Goal: Task Accomplishment & Management: Use online tool/utility

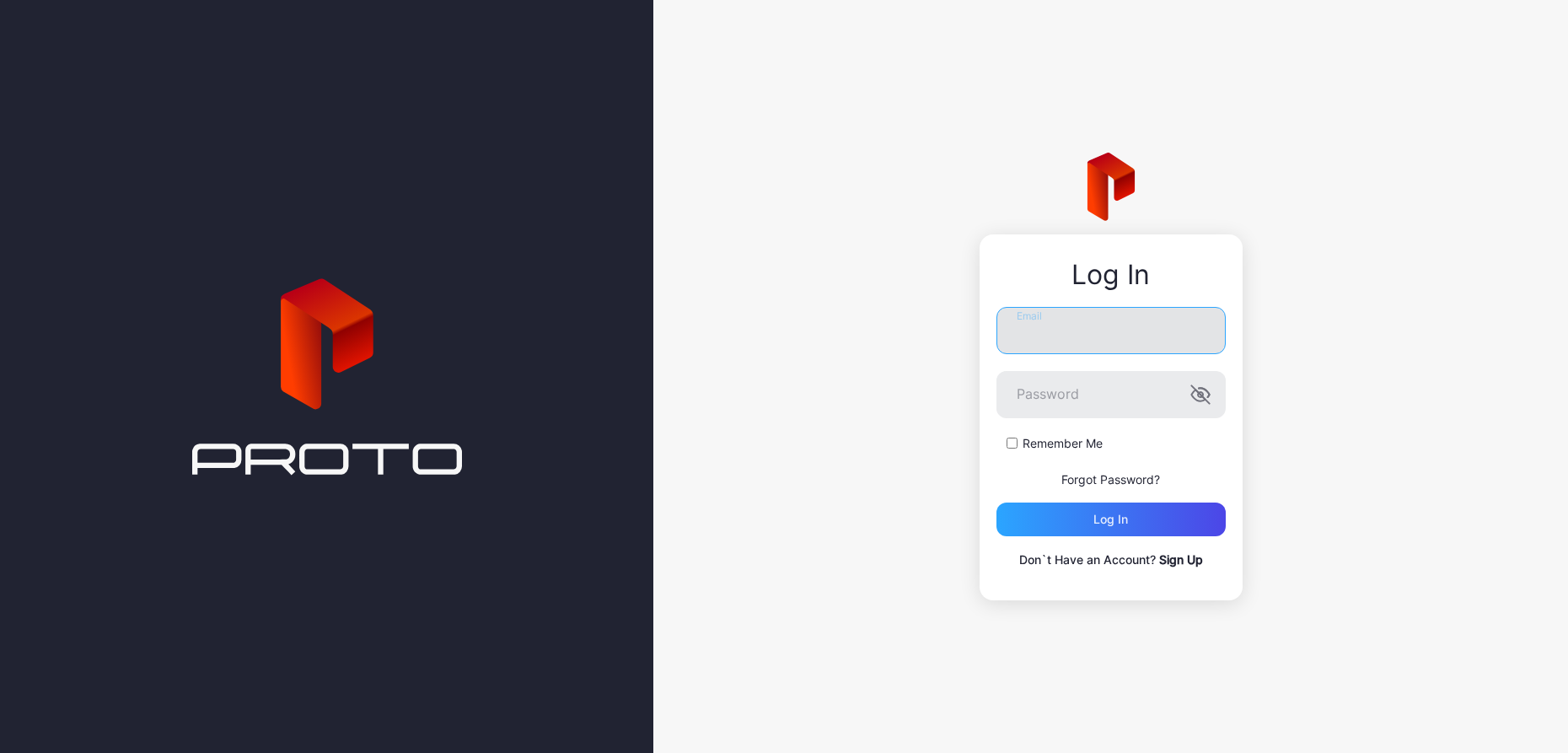
click at [1148, 336] on input "Email" at bounding box center [1111, 330] width 230 height 47
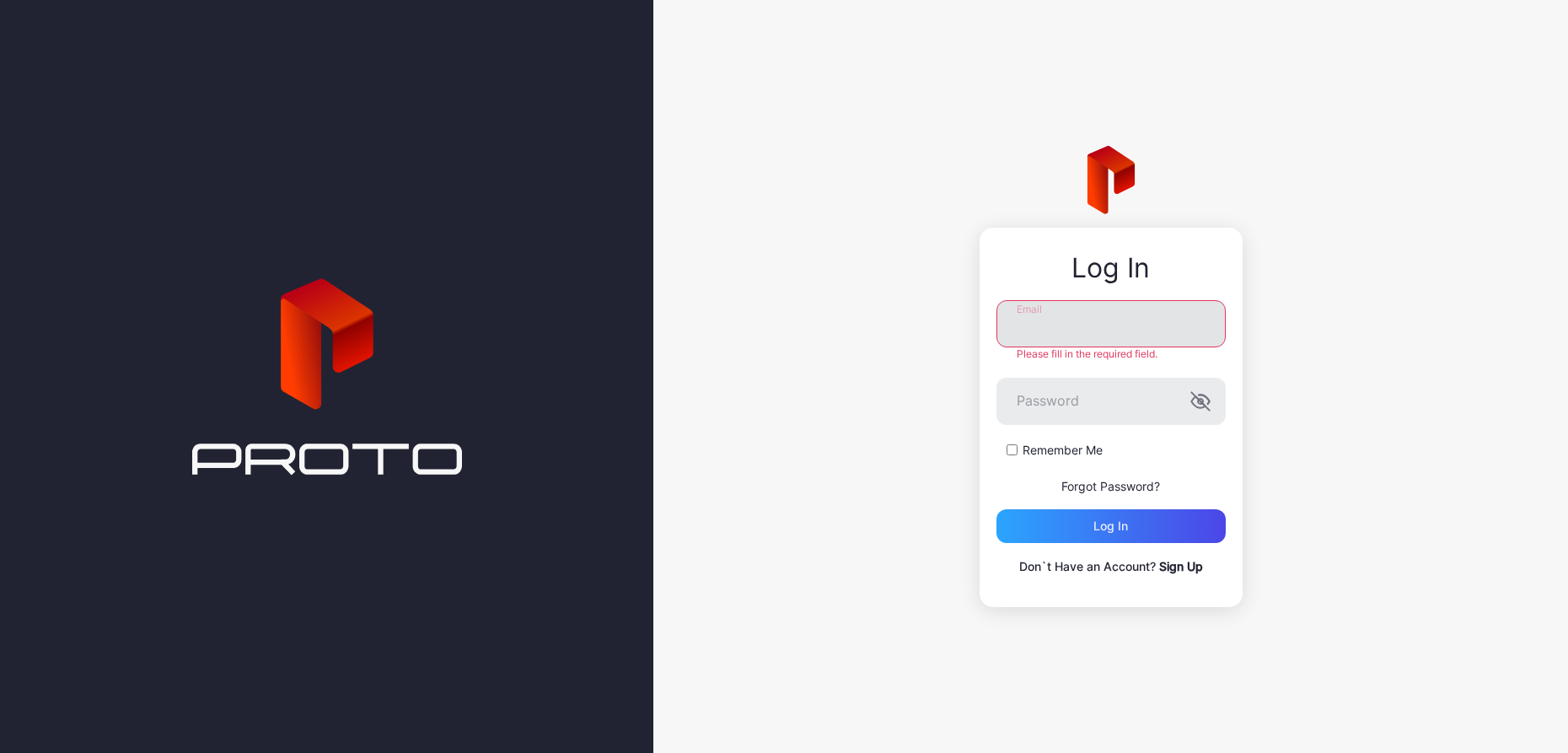
click at [1030, 337] on input "Email" at bounding box center [1111, 323] width 230 height 47
paste input "**********"
type input "**********"
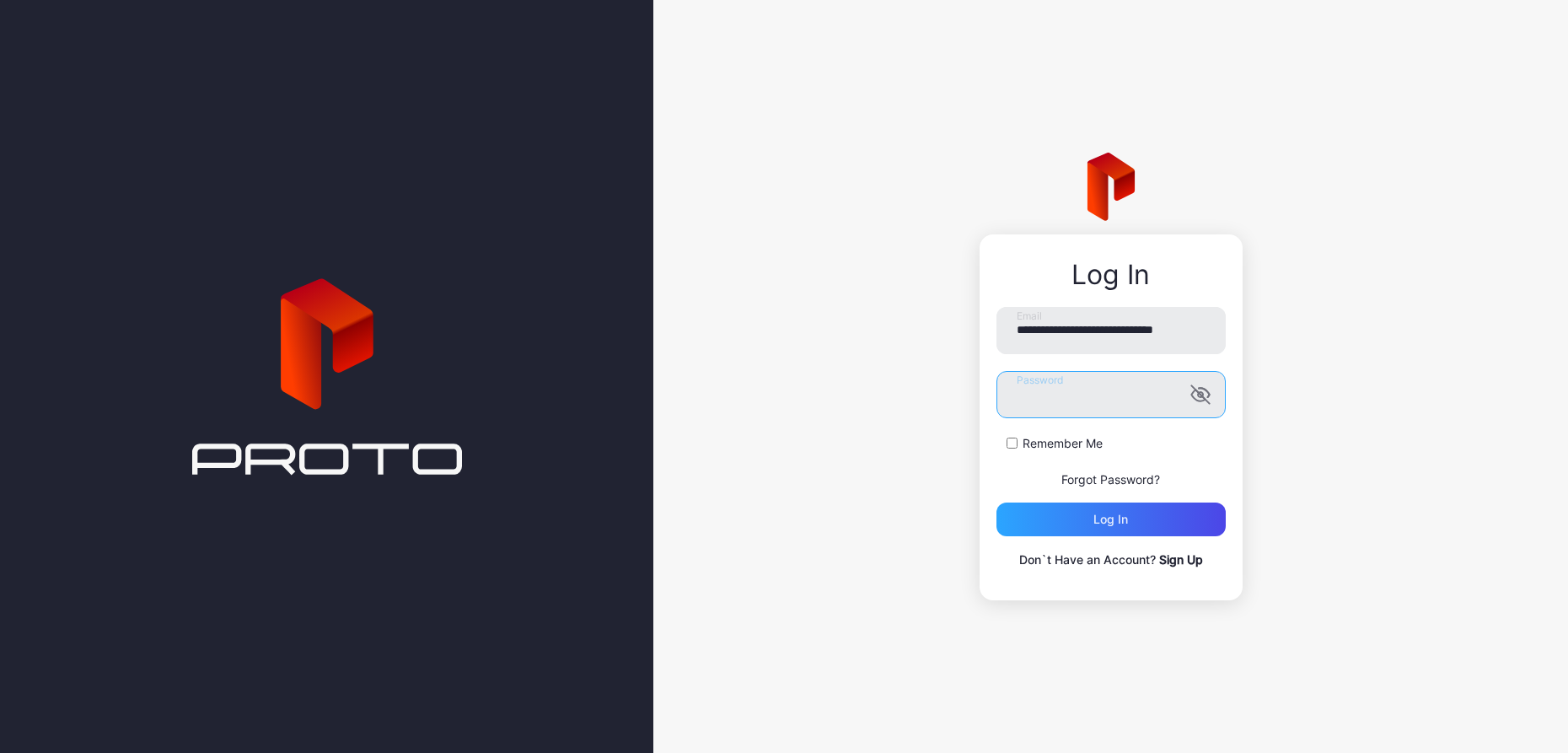
scroll to position [0, 0]
click at [1025, 445] on label "Remember Me" at bounding box center [1062, 444] width 80 height 17
click at [1068, 510] on div "Log in" at bounding box center [1111, 519] width 230 height 33
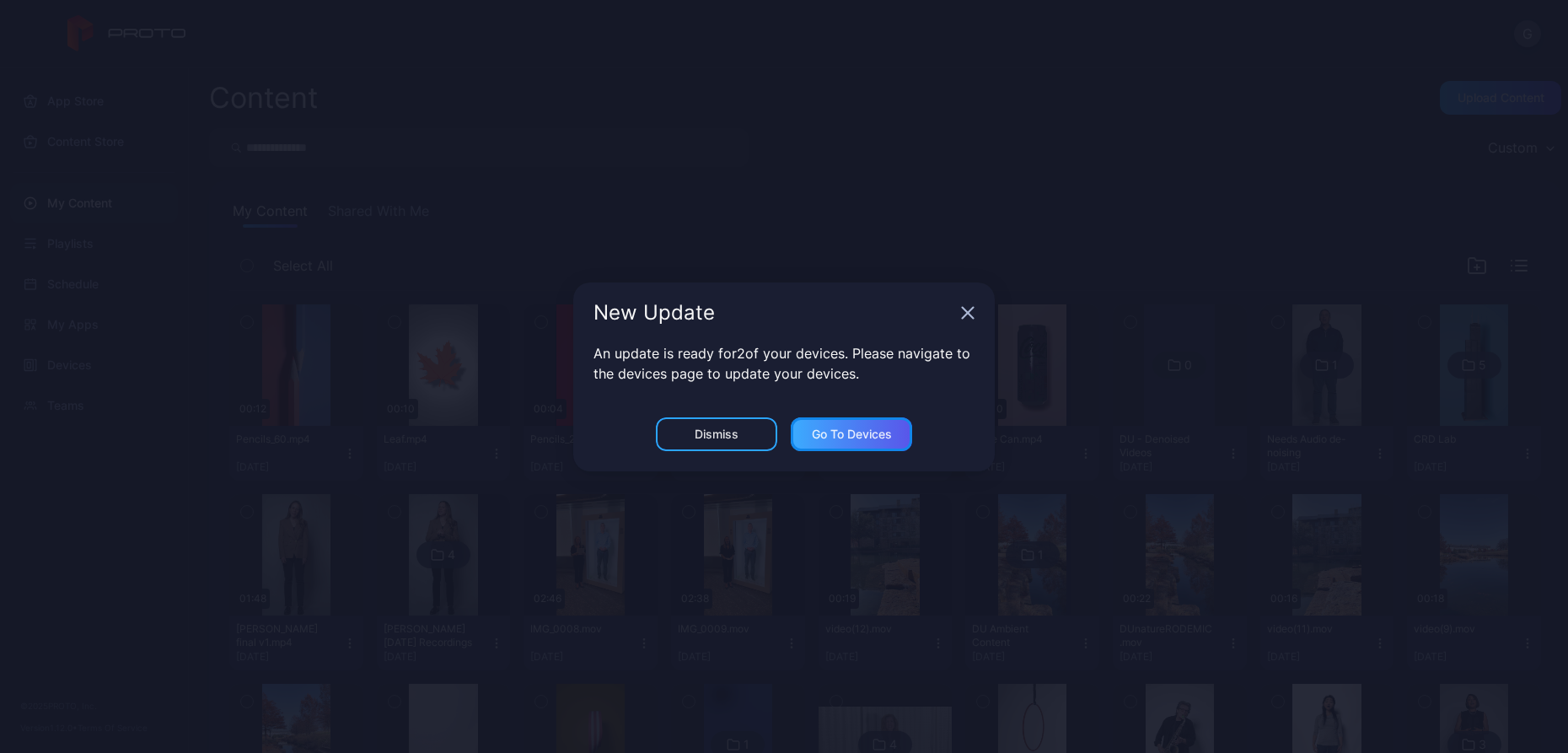
click at [879, 436] on div "Go to devices" at bounding box center [851, 433] width 80 height 14
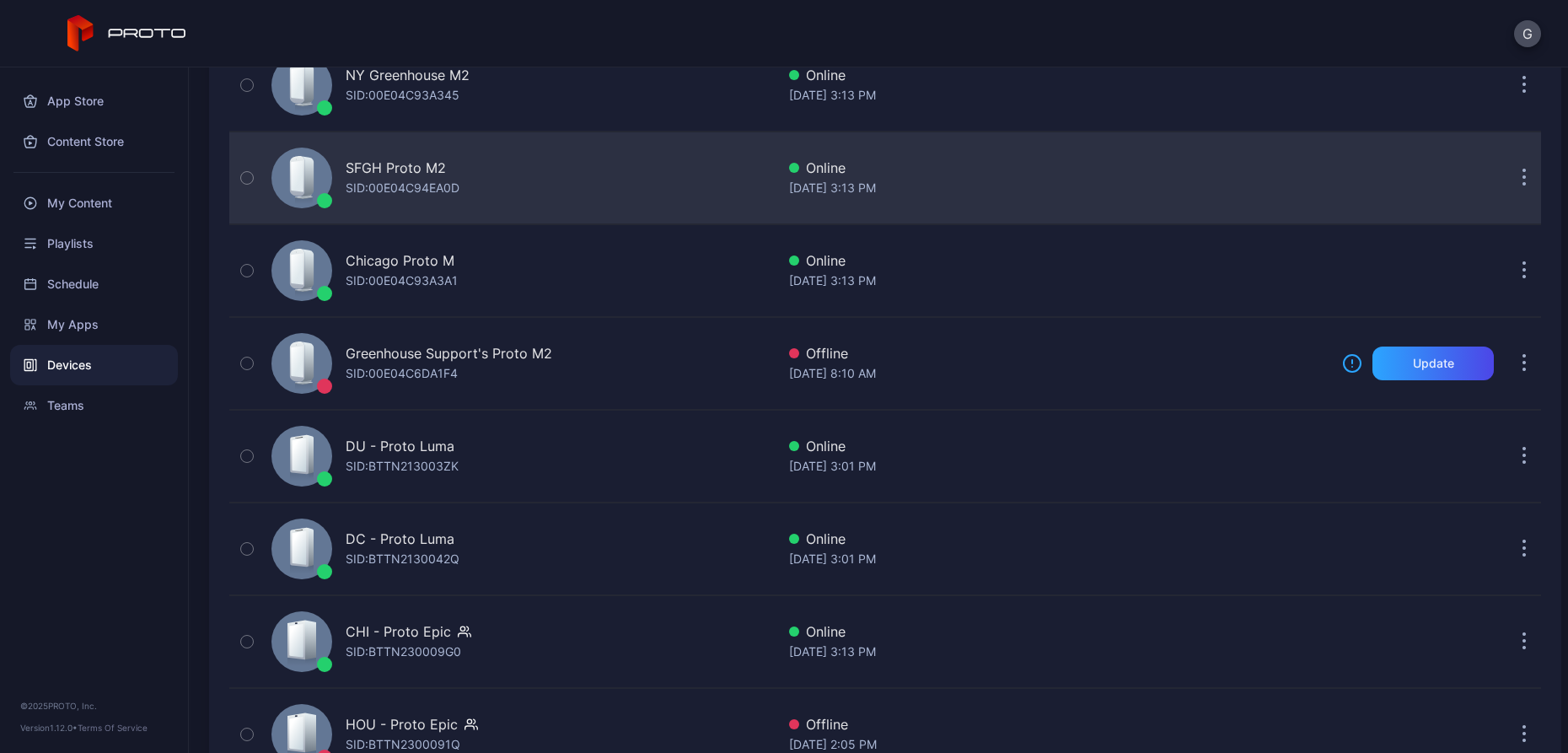
scroll to position [398, 0]
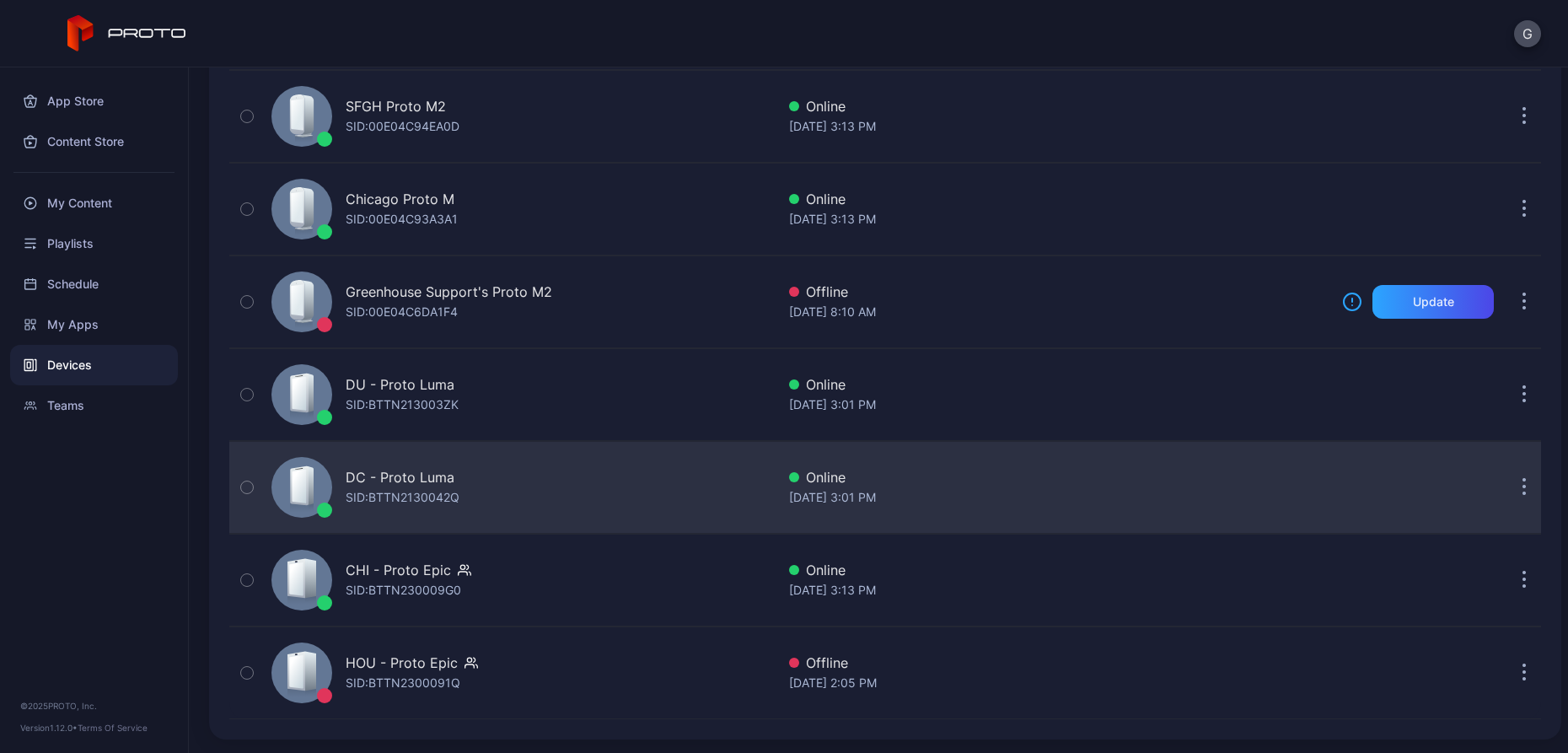
click at [542, 500] on div "DC - Proto [PERSON_NAME]: BTTN2130042Q" at bounding box center [520, 486] width 510 height 84
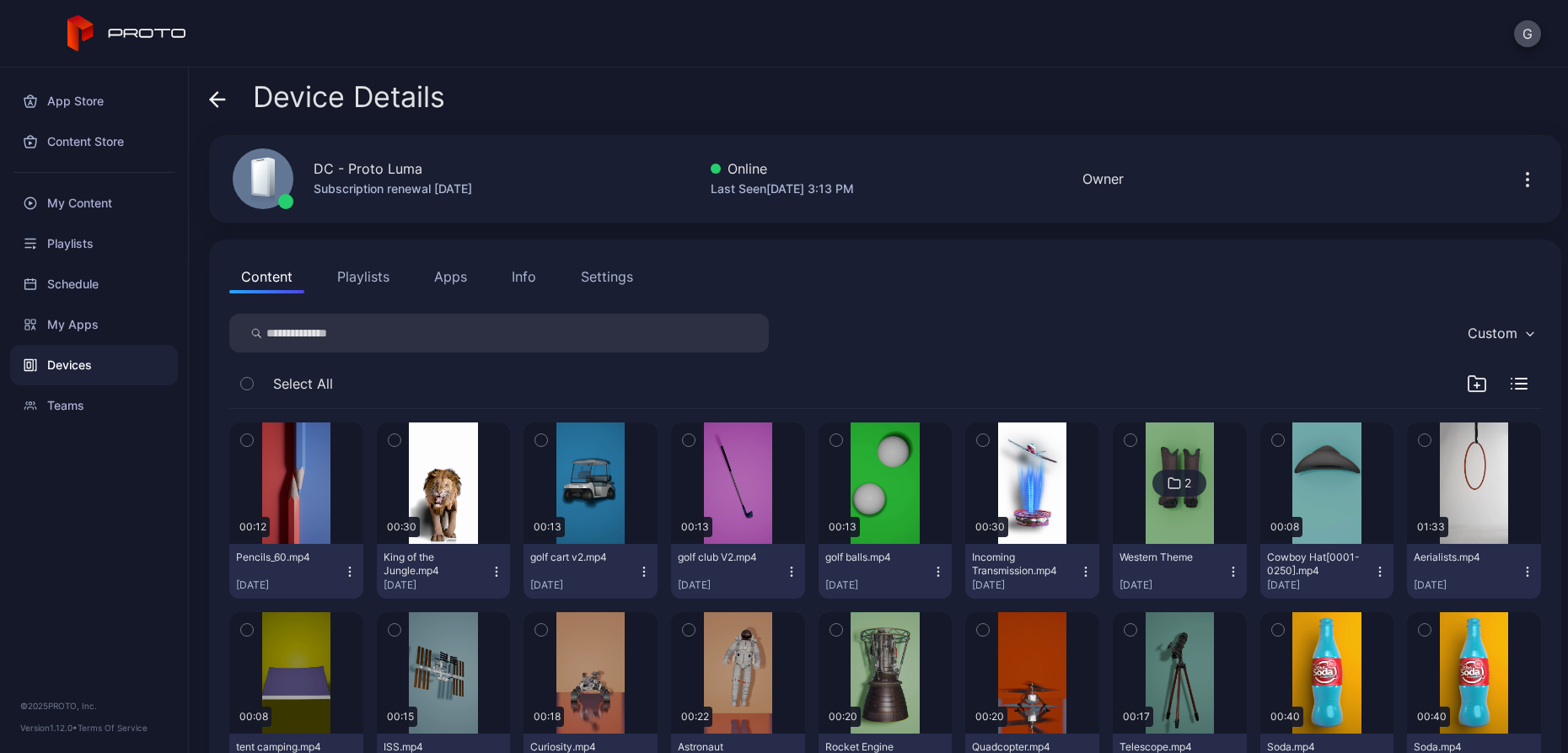
click at [1144, 266] on div "Content Playlists Apps Info Settings" at bounding box center [885, 276] width 1311 height 33
click at [42, 316] on div "My Apps" at bounding box center [94, 324] width 168 height 41
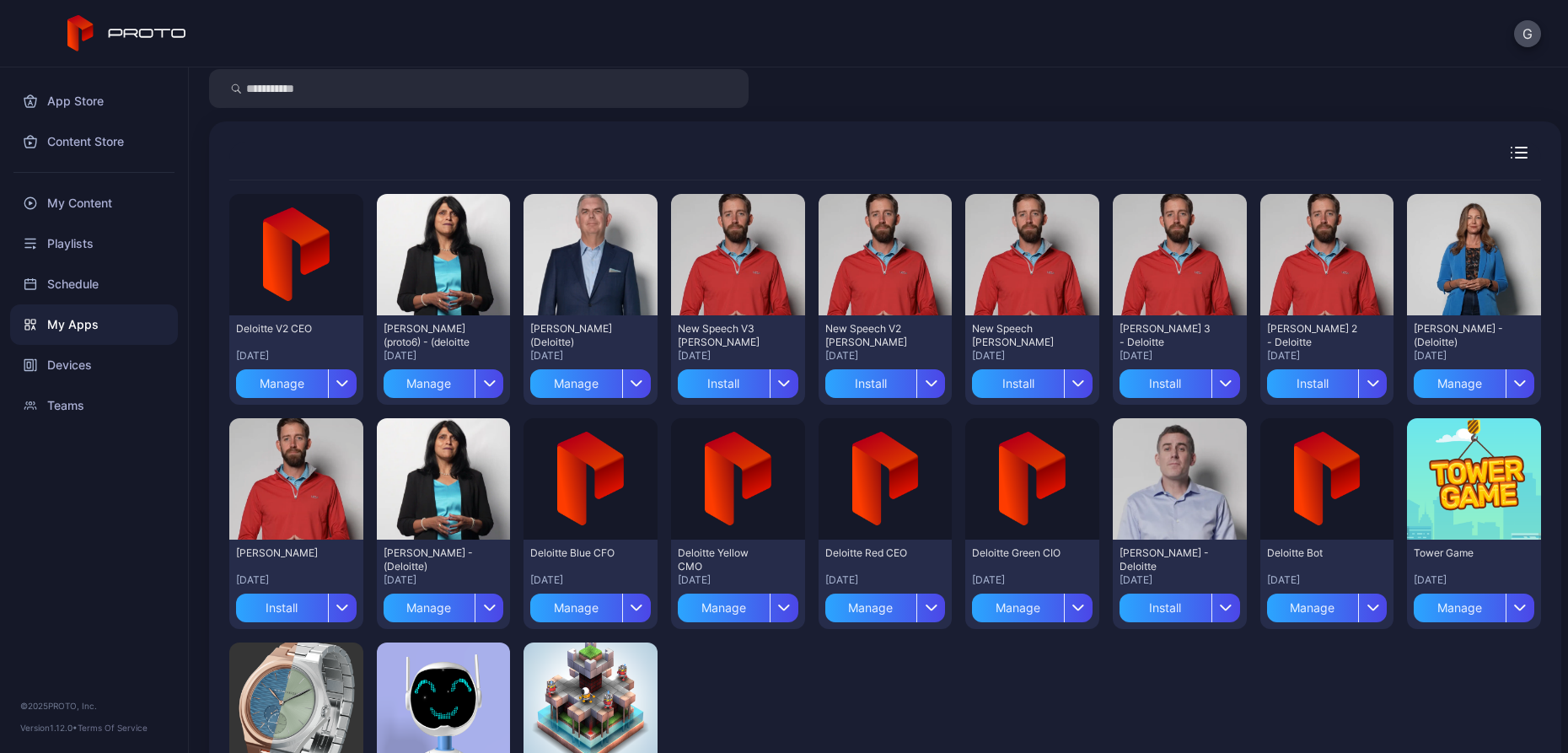
scroll to position [84, 0]
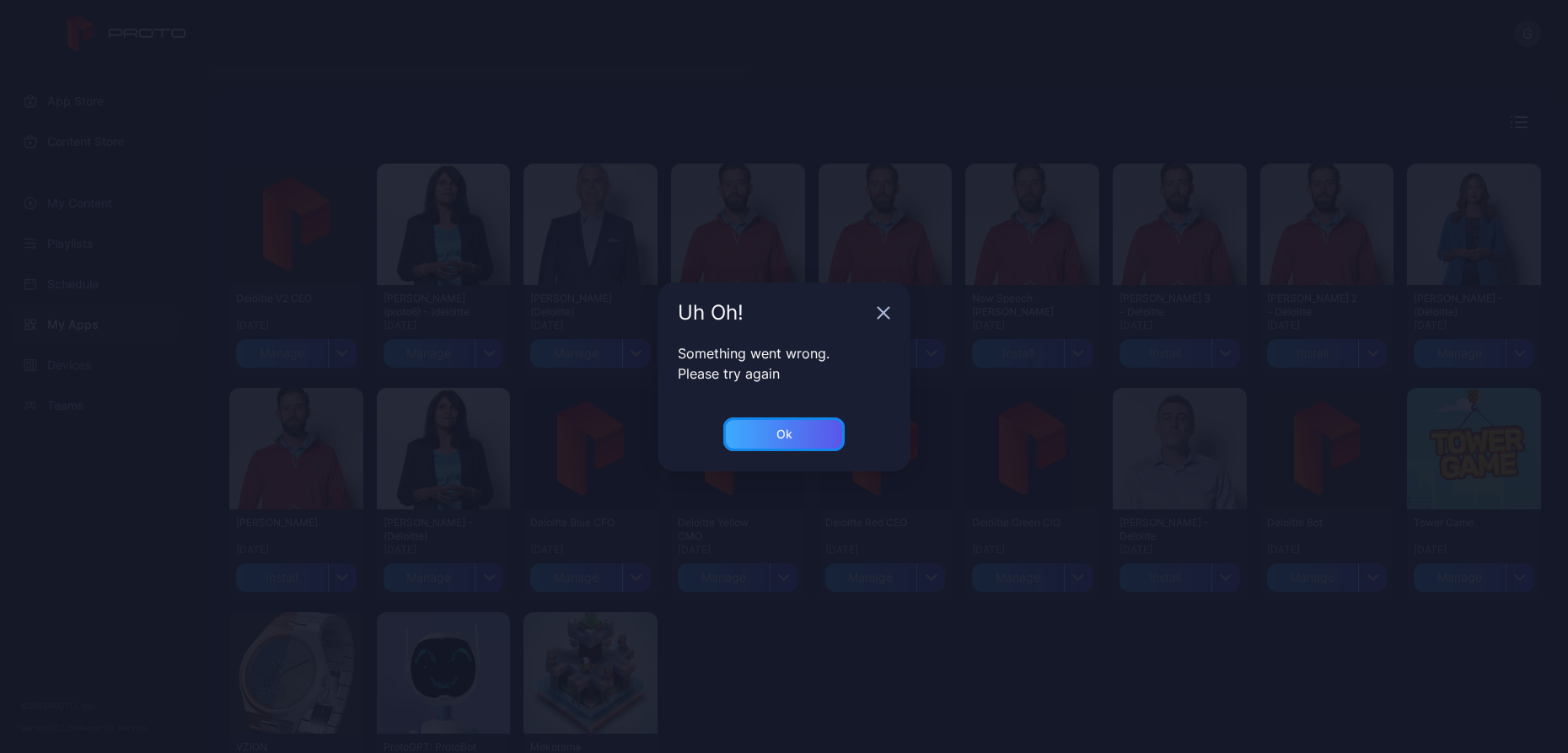
click at [828, 422] on div "Ok" at bounding box center [784, 433] width 121 height 33
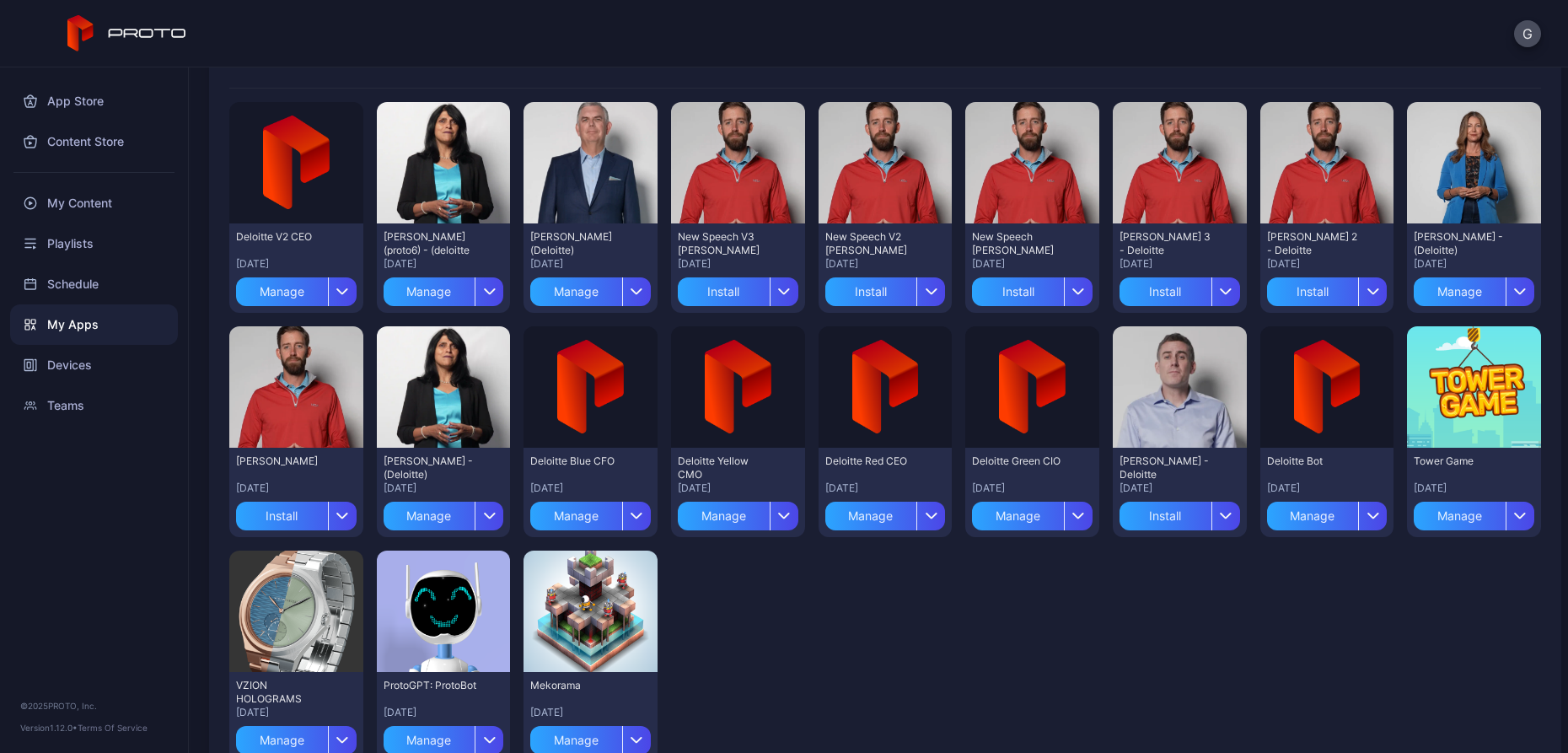
scroll to position [117, 0]
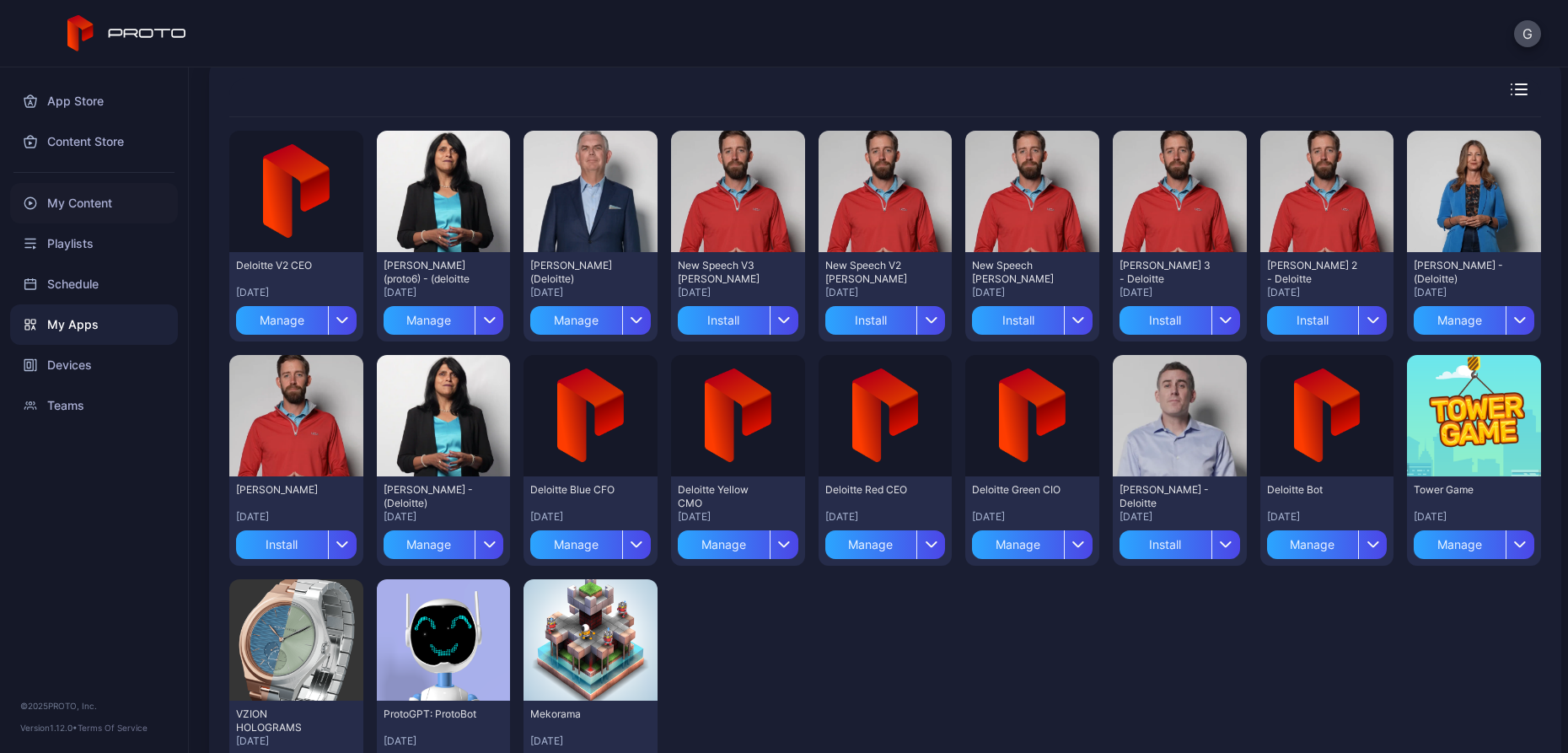
click at [80, 209] on div "My Content" at bounding box center [94, 203] width 168 height 41
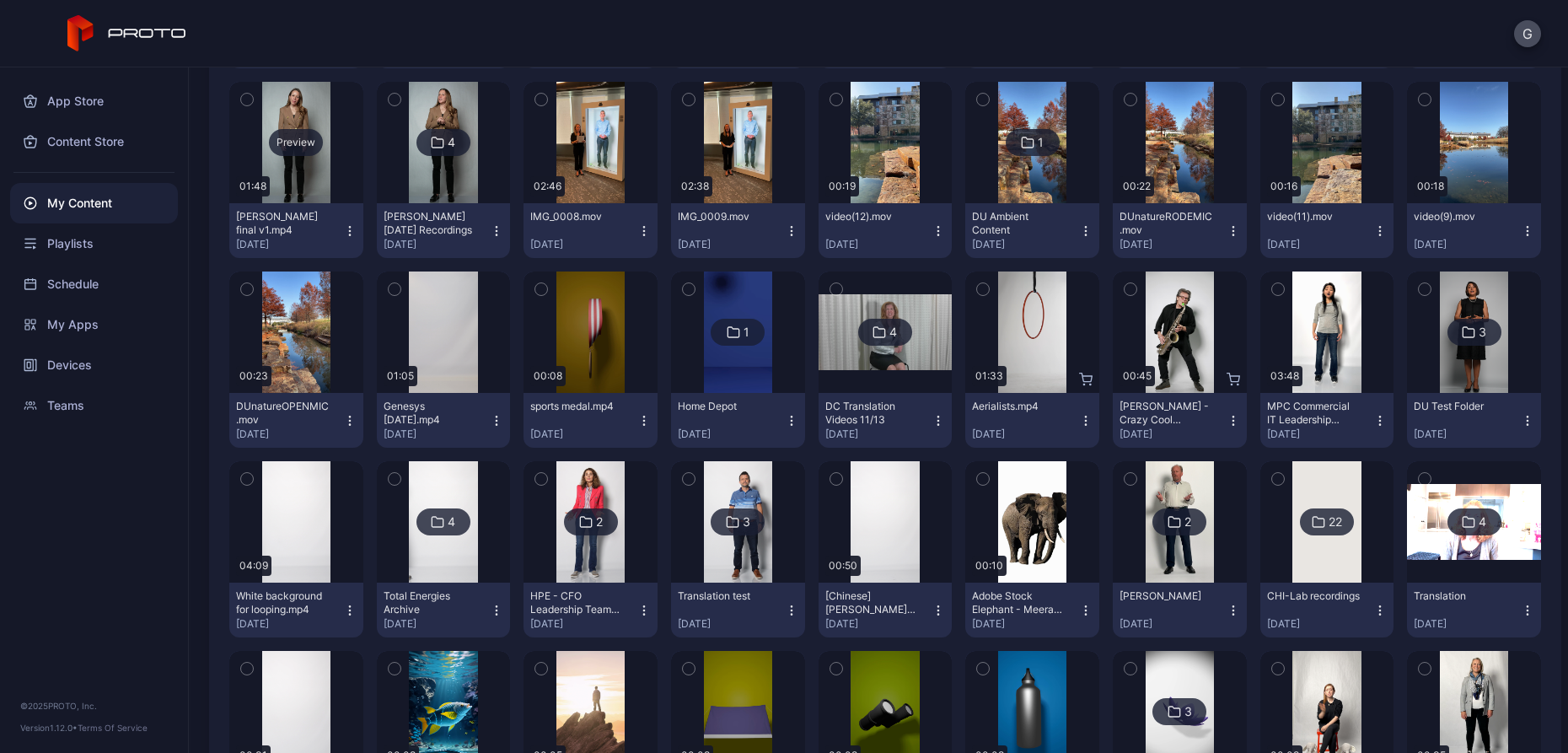
scroll to position [365, 0]
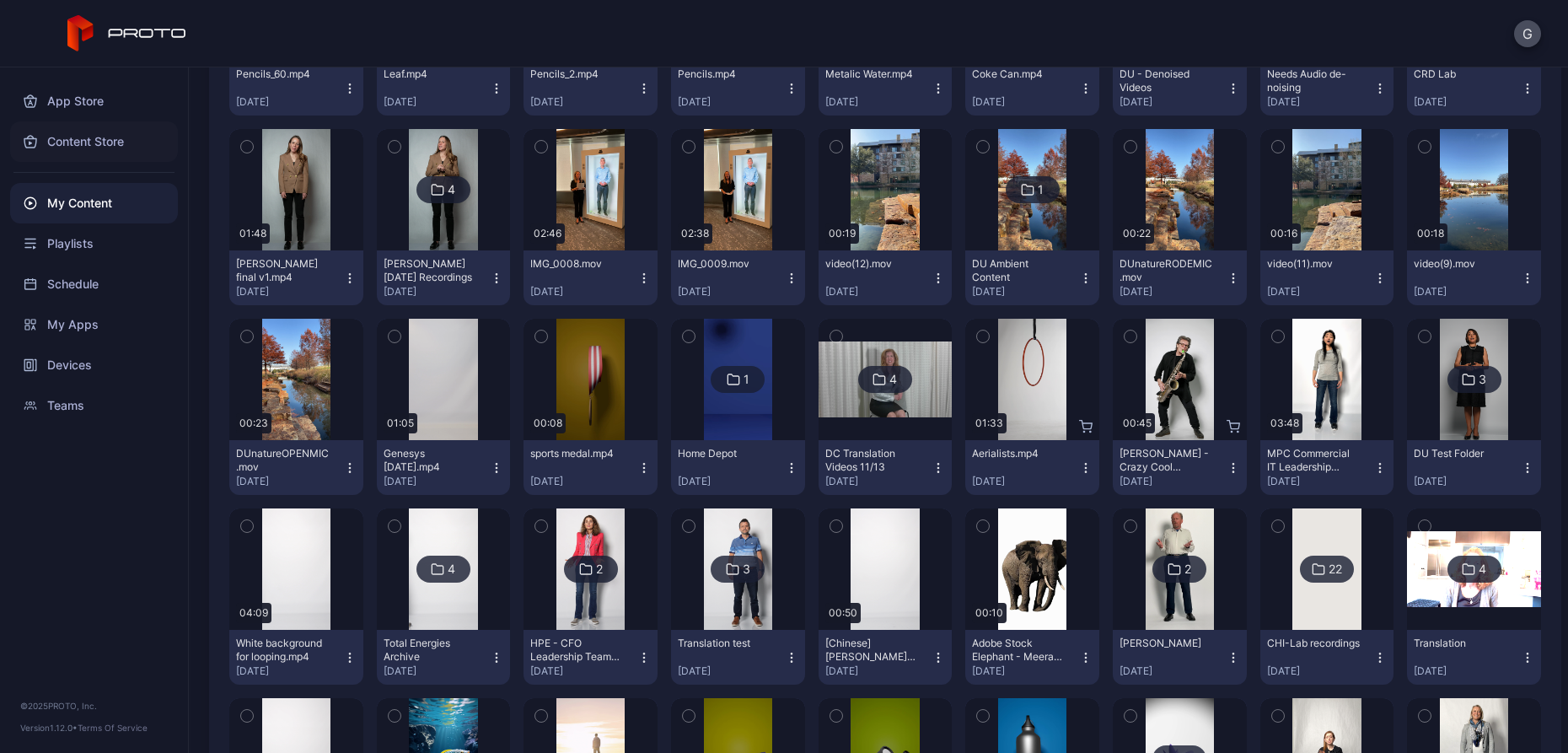
click at [56, 131] on div "Content Store" at bounding box center [94, 142] width 168 height 41
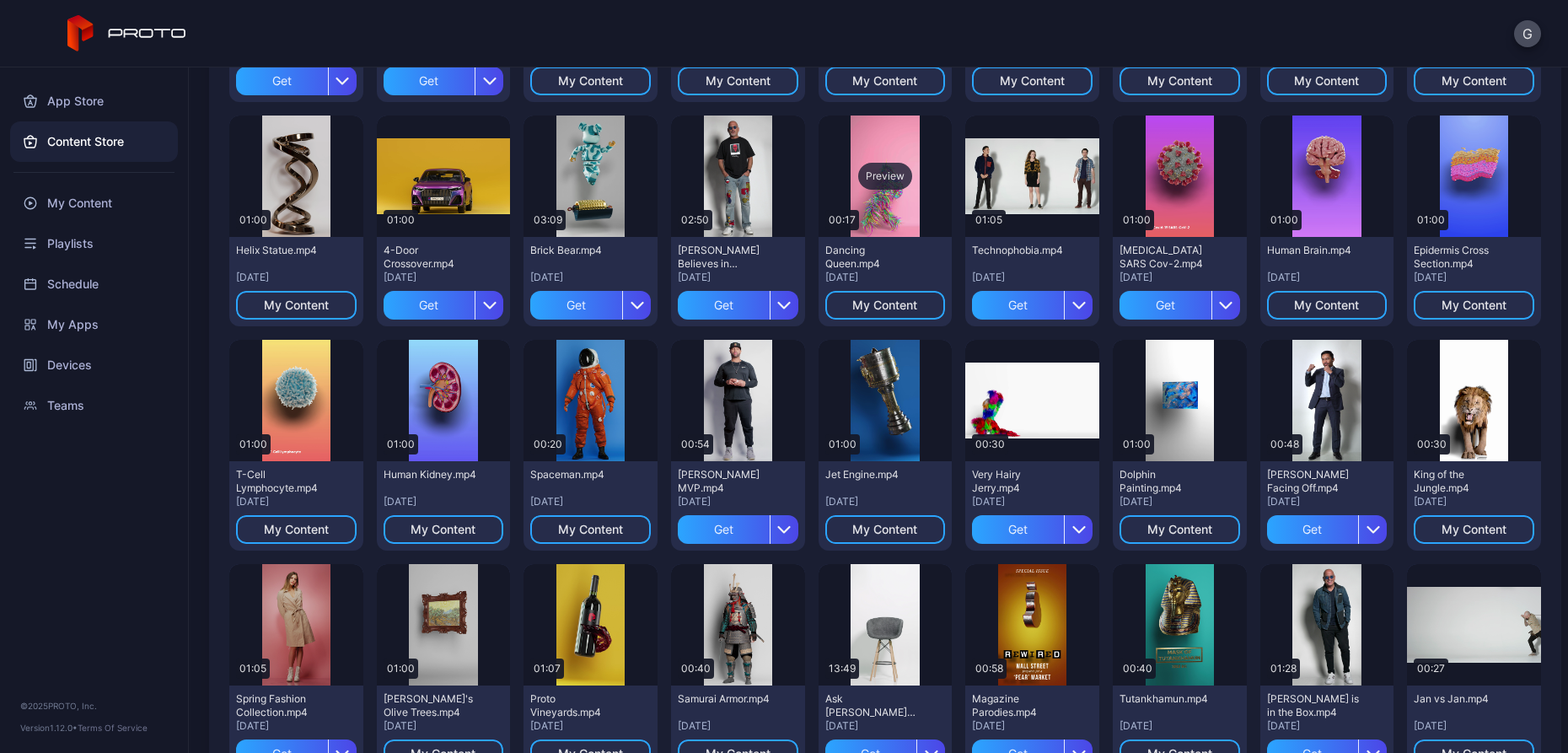
scroll to position [421, 0]
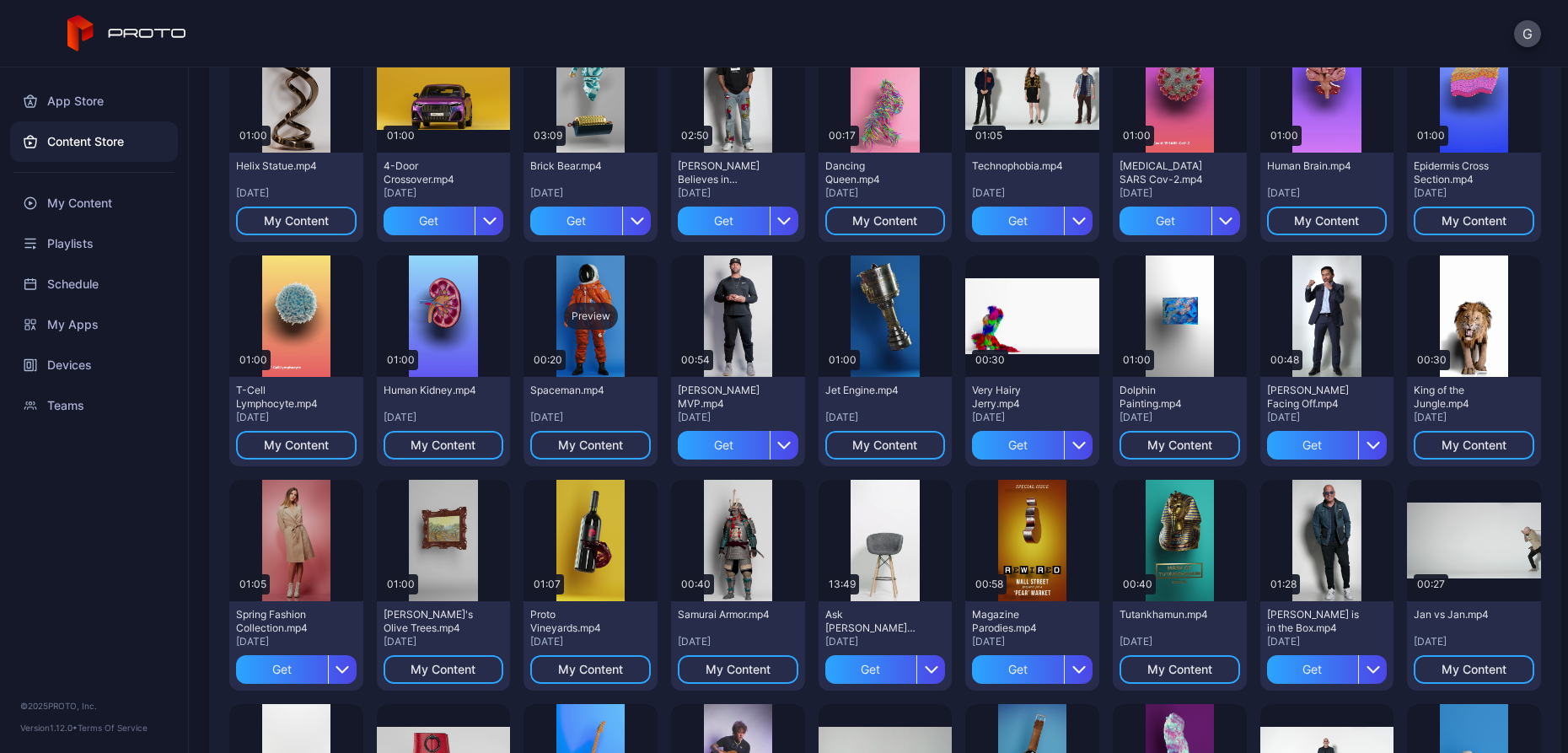
click at [596, 333] on div "Preview" at bounding box center [590, 316] width 134 height 121
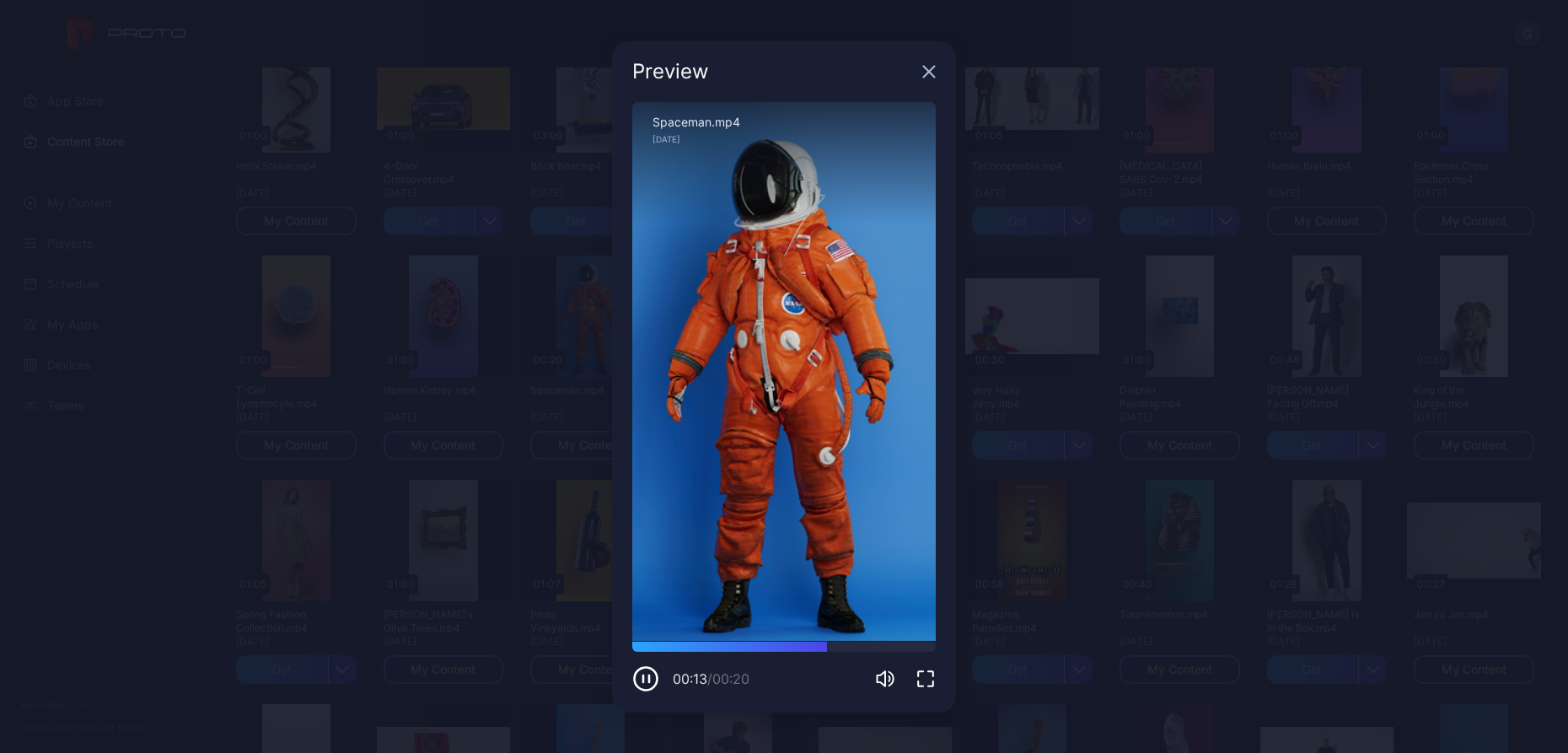
click at [932, 72] on icon "button" at bounding box center [929, 71] width 11 height 11
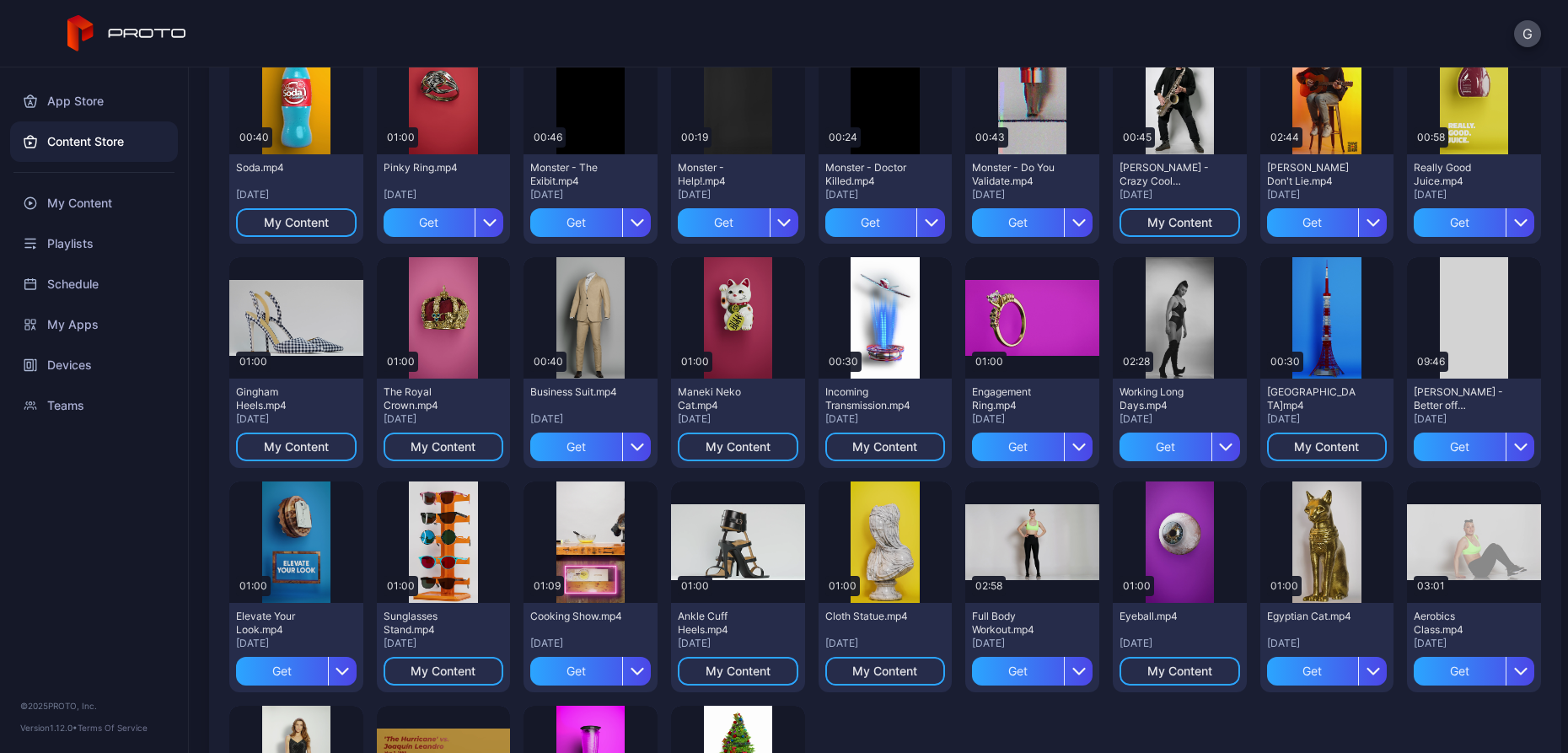
scroll to position [1499, 0]
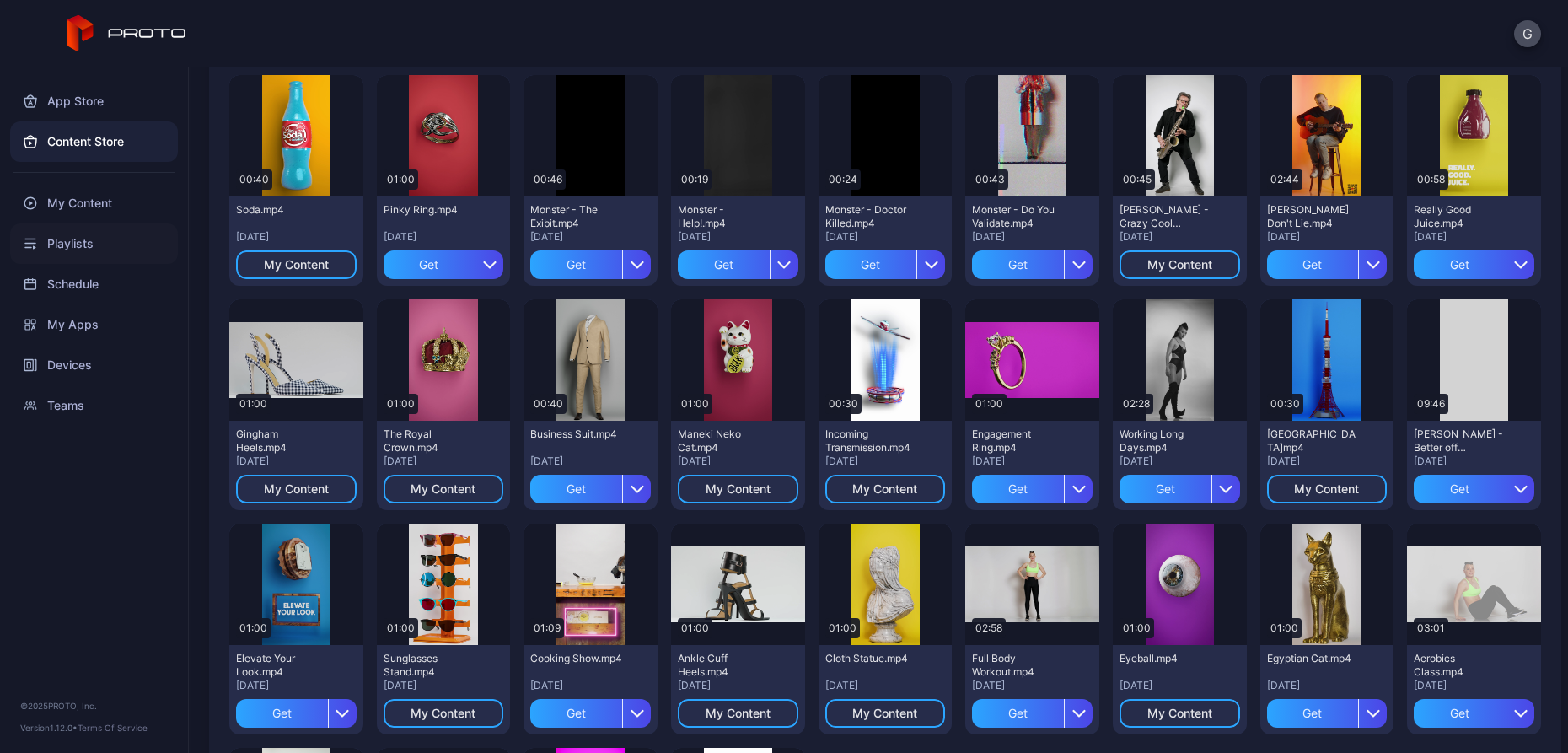
click at [72, 249] on div "Playlists" at bounding box center [94, 244] width 168 height 41
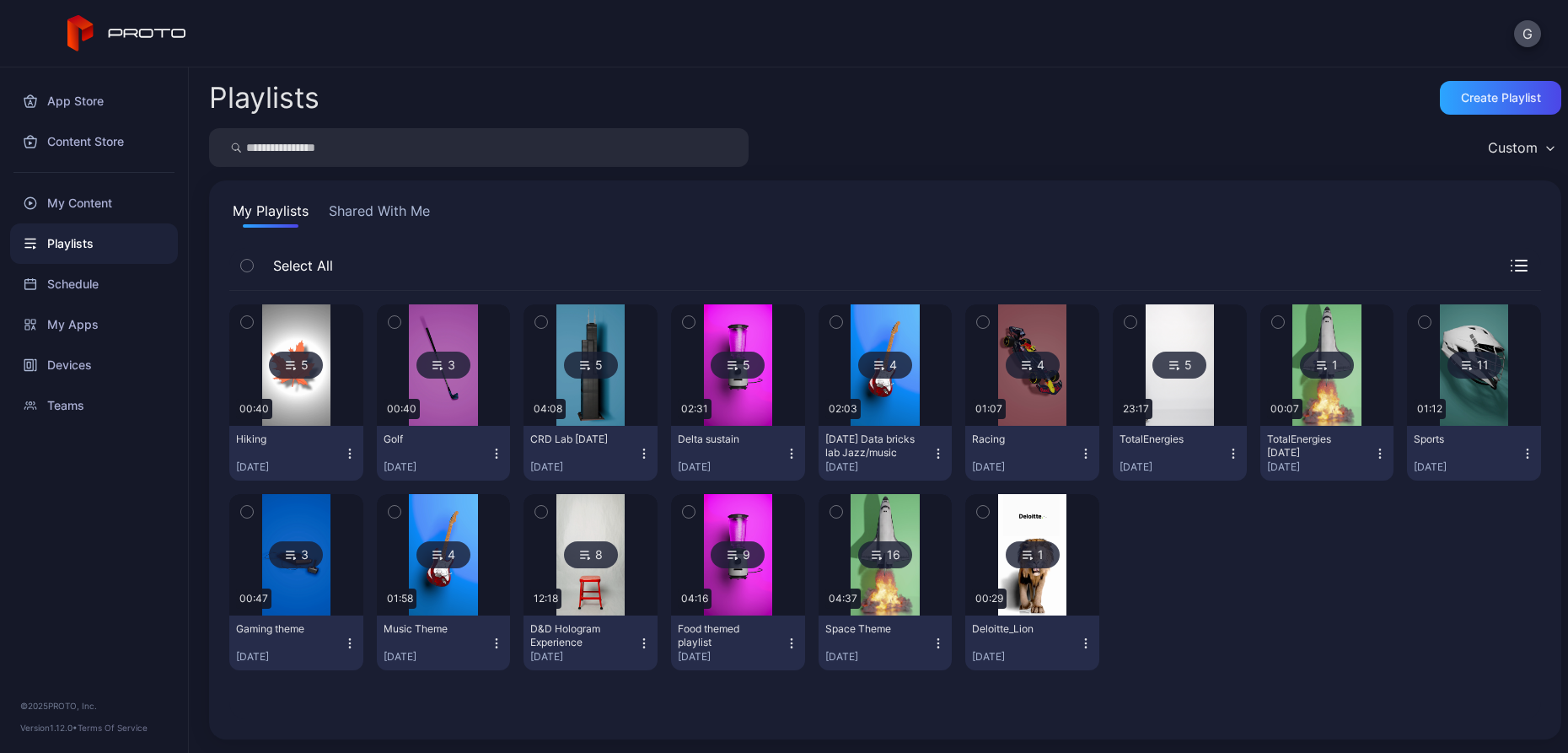
click at [888, 584] on img at bounding box center [884, 554] width 69 height 121
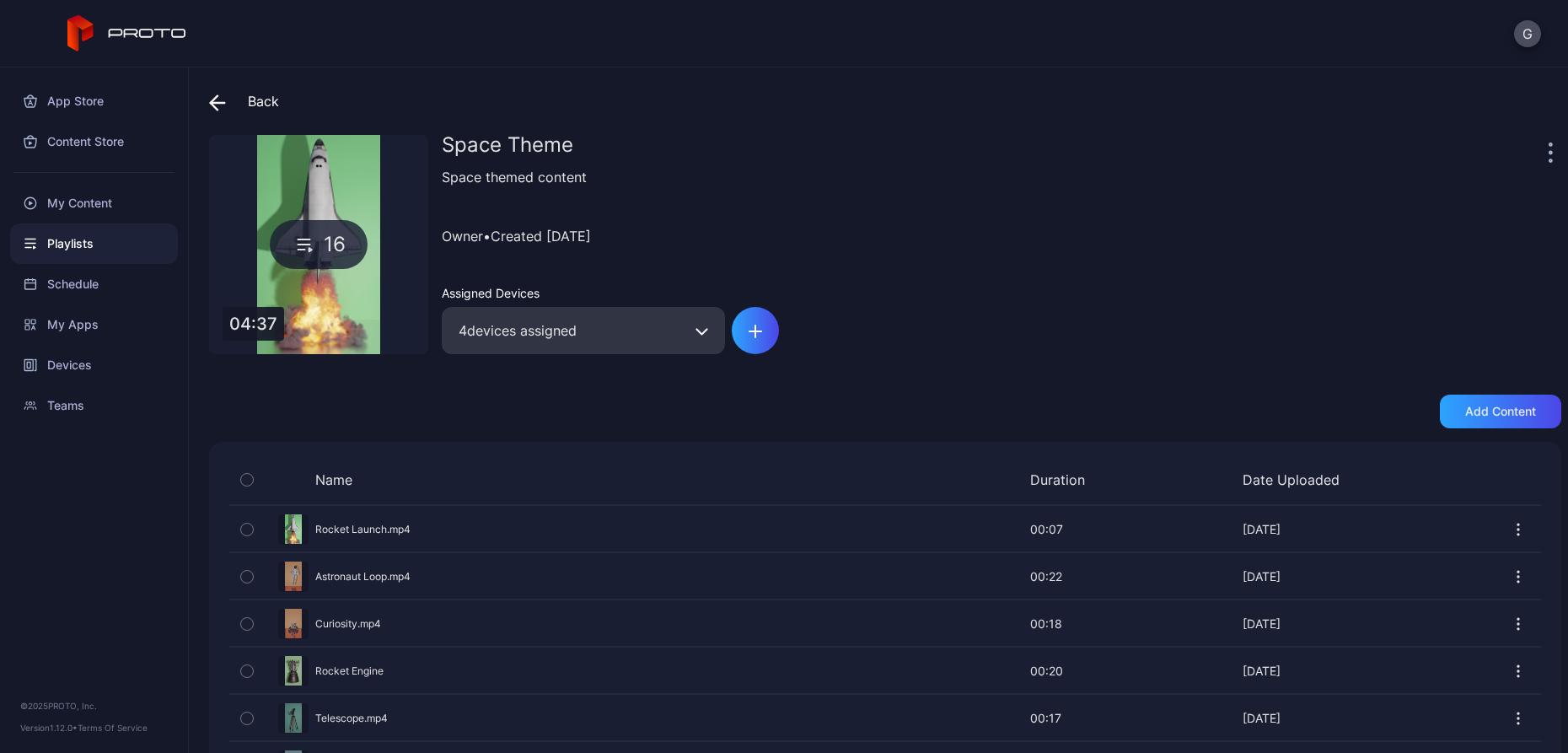
click at [335, 258] on div "16" at bounding box center [319, 245] width 98 height 49
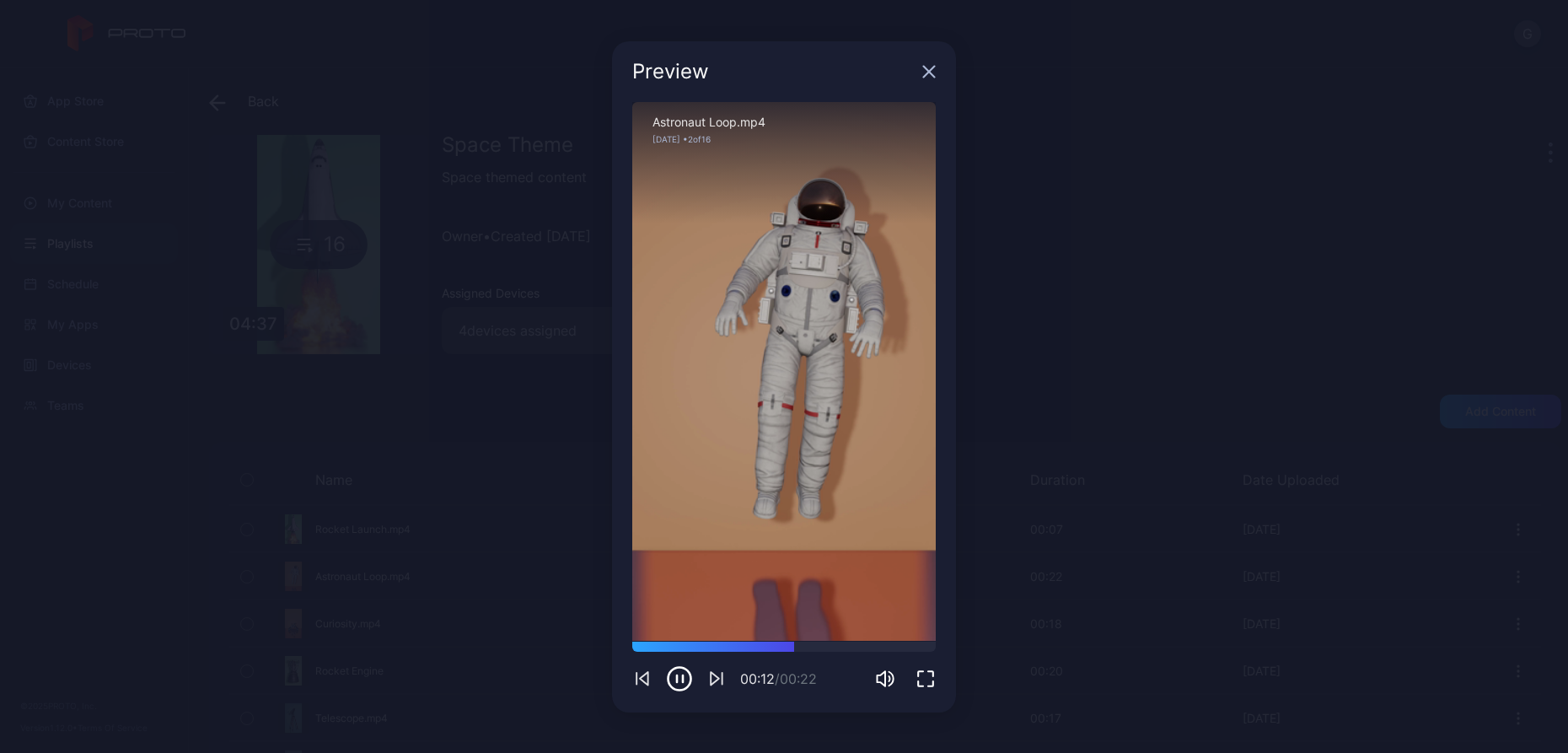
click at [919, 72] on div "Preview" at bounding box center [784, 72] width 344 height 61
click at [919, 74] on div "Preview" at bounding box center [784, 72] width 344 height 61
click at [921, 81] on div "Preview" at bounding box center [784, 72] width 344 height 61
click at [927, 74] on icon "button" at bounding box center [929, 71] width 11 height 11
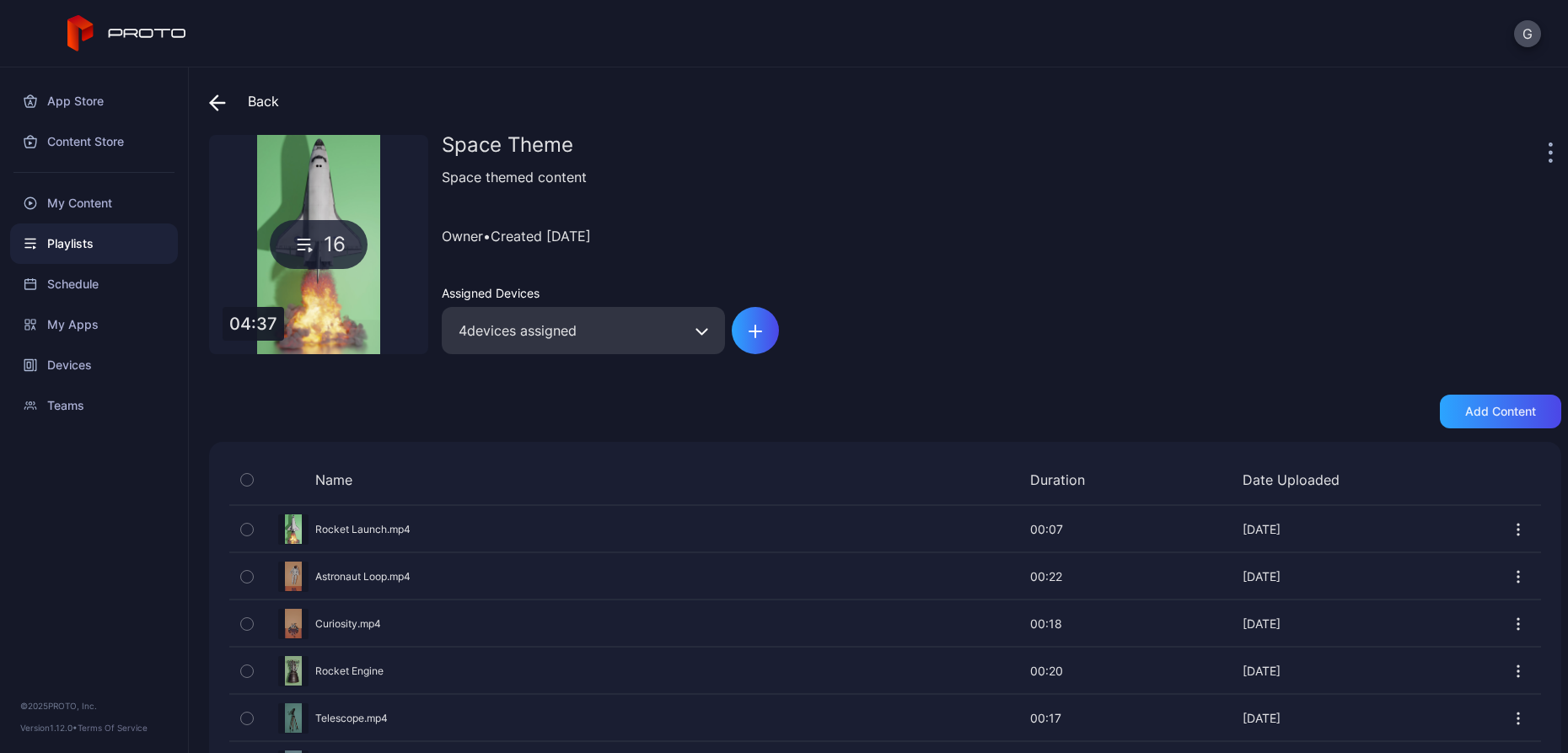
click at [1544, 154] on div at bounding box center [1552, 152] width 17 height 33
click at [1549, 154] on icon "button" at bounding box center [1550, 153] width 3 height 3
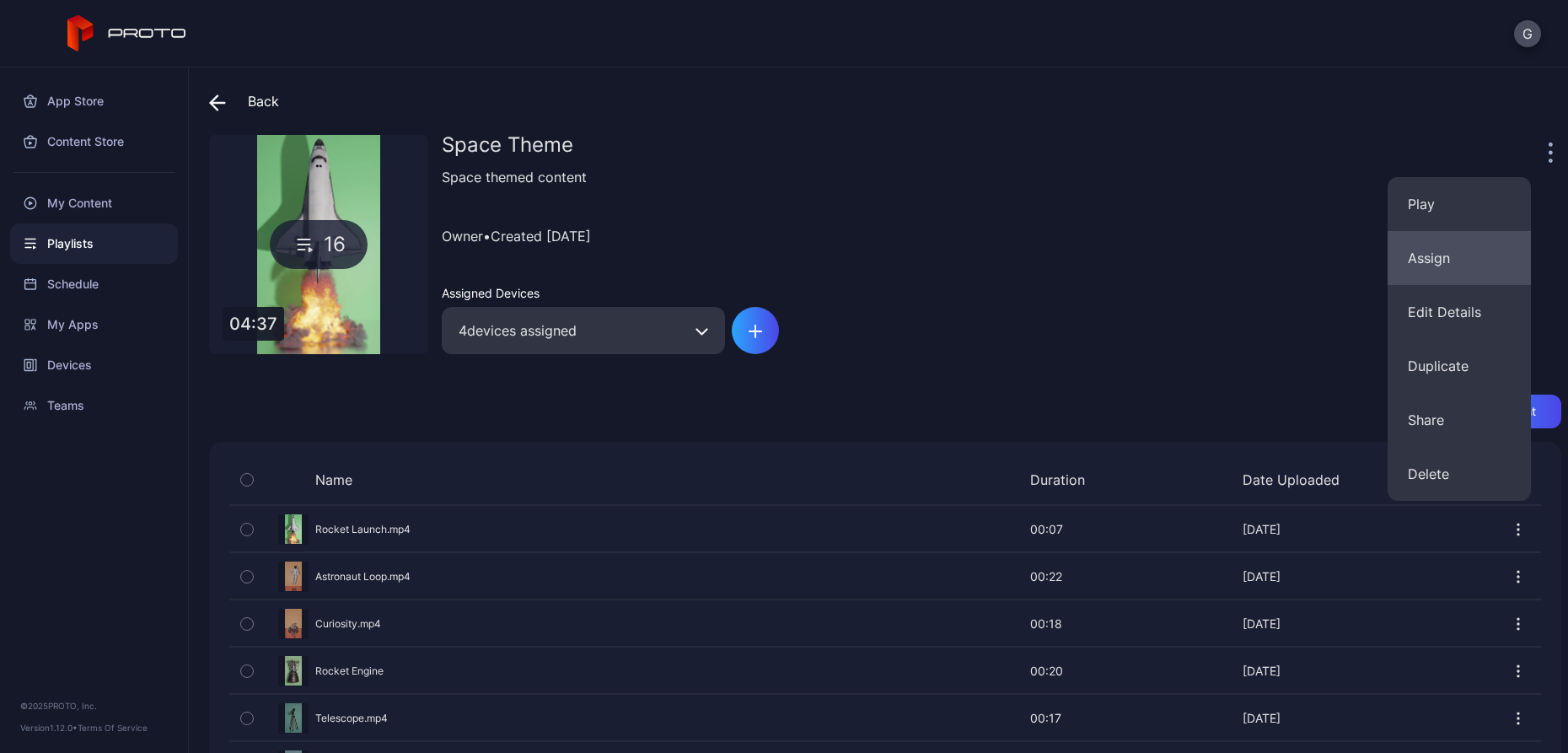
click at [1499, 249] on button "Assign" at bounding box center [1459, 257] width 144 height 54
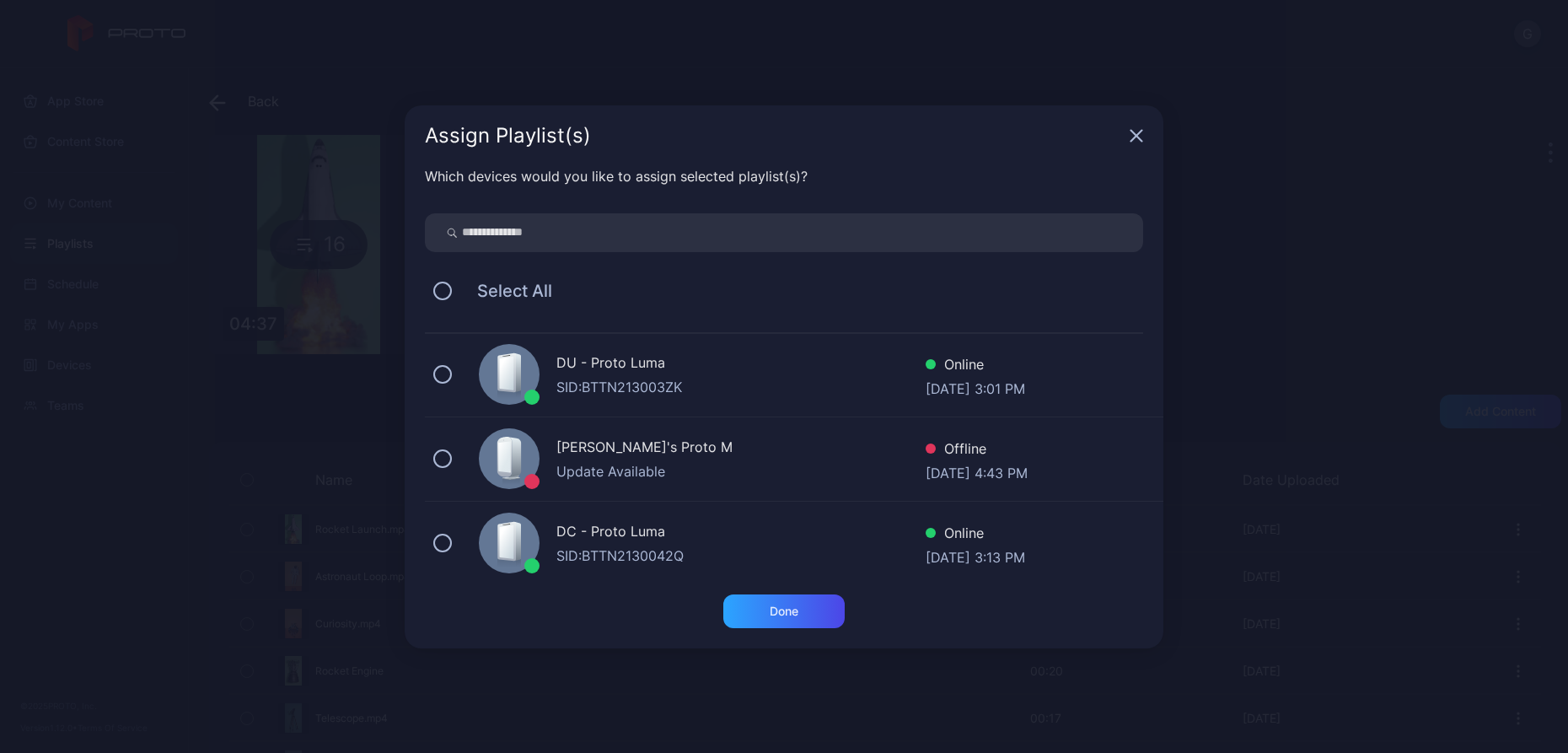
scroll to position [506, 0]
click at [855, 443] on div "DC - Proto Luma" at bounding box center [741, 449] width 370 height 24
click at [788, 612] on div "Done" at bounding box center [784, 610] width 29 height 14
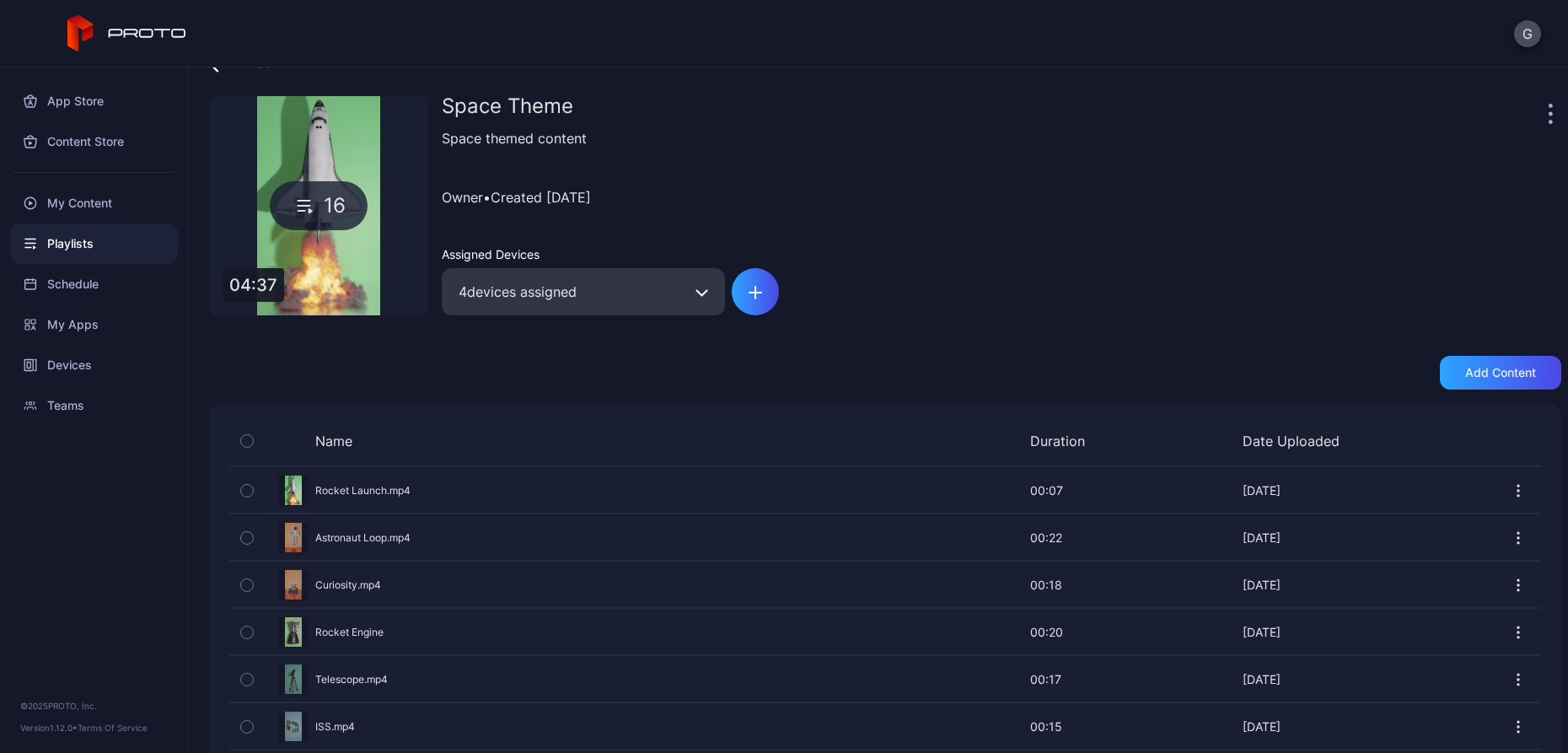
scroll to position [0, 0]
